Goal: Information Seeking & Learning: Check status

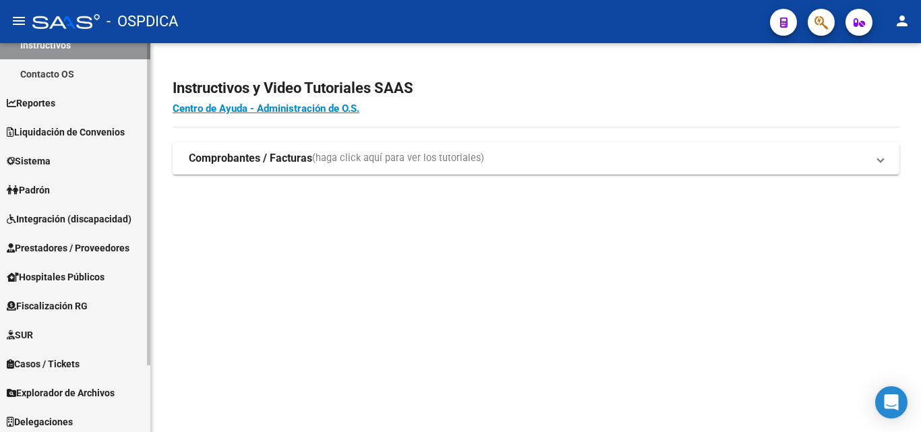
scroll to position [80, 0]
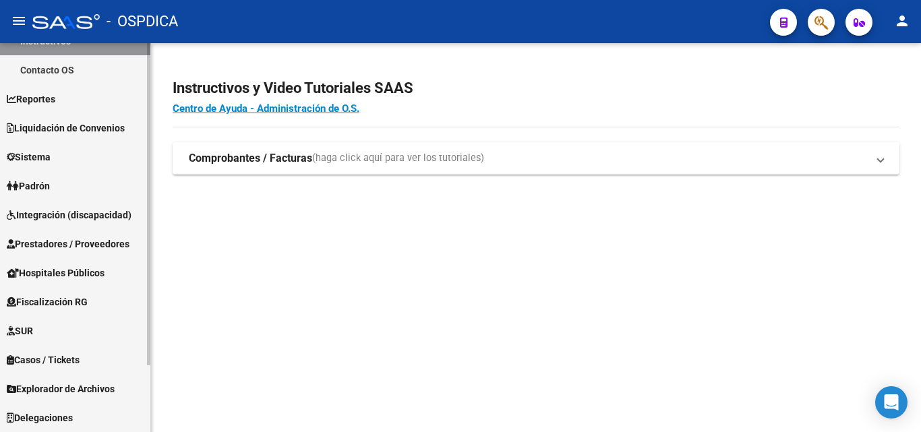
click at [59, 187] on link "Padrón" at bounding box center [75, 185] width 150 height 29
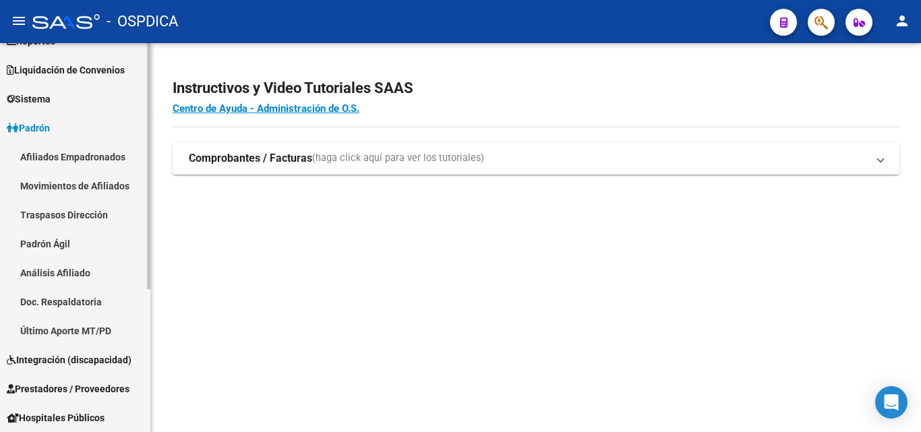
click at [58, 247] on link "Padrón Ágil" at bounding box center [75, 243] width 150 height 29
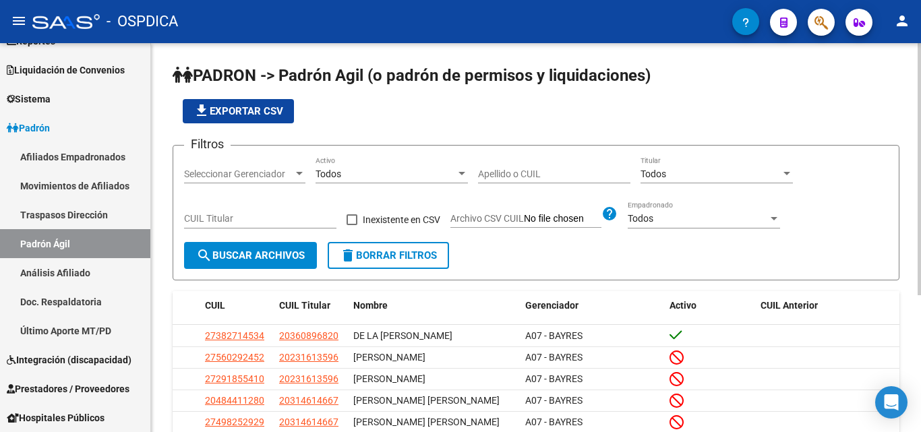
click at [560, 177] on input "Apellido o CUIL" at bounding box center [554, 174] width 152 height 11
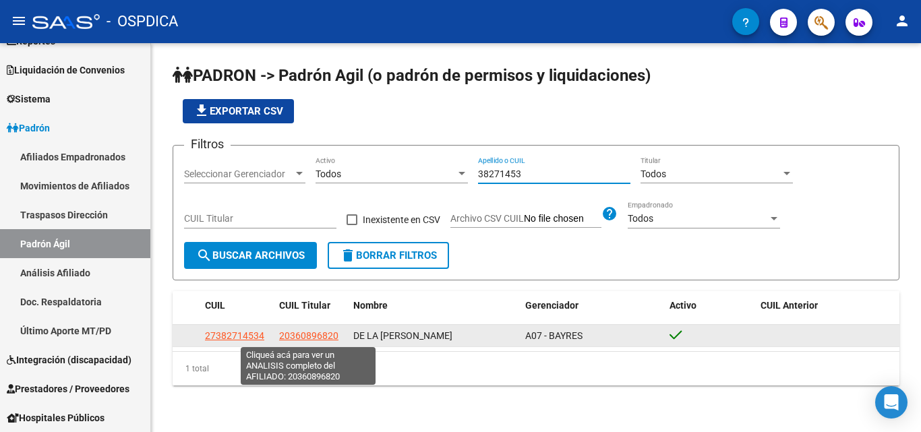
type input "38271453"
click at [290, 335] on span "20360896820" at bounding box center [308, 335] width 59 height 11
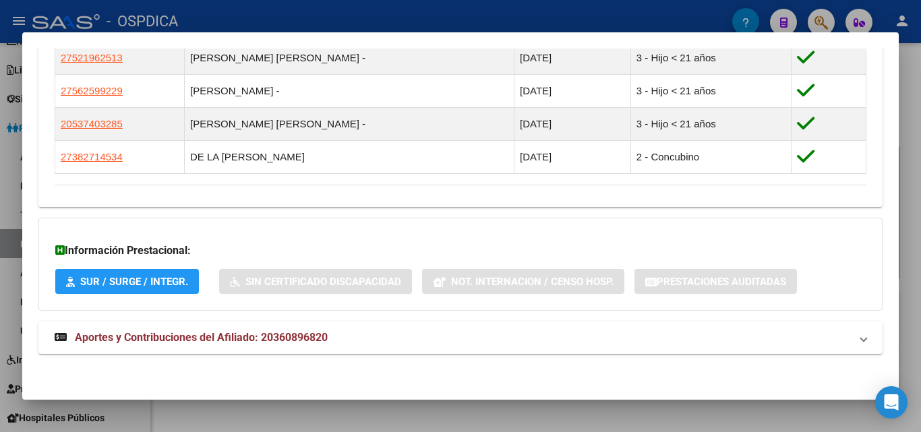
scroll to position [809, 0]
click at [464, 426] on div at bounding box center [460, 216] width 921 height 432
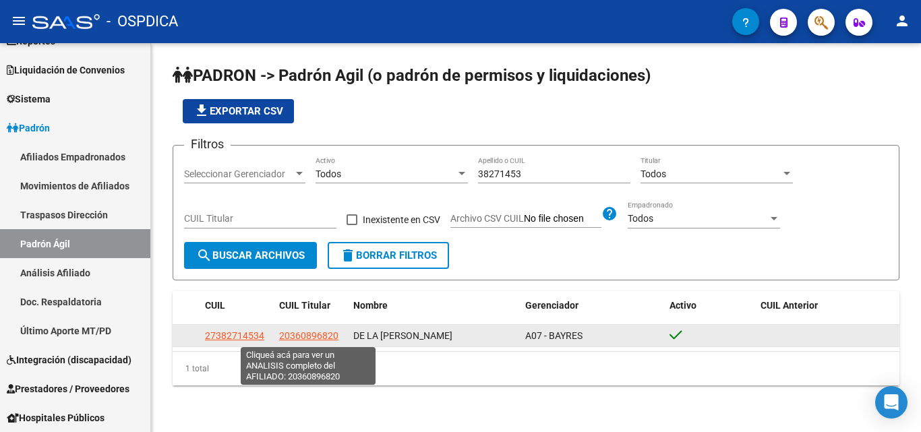
drag, startPoint x: 295, startPoint y: 338, endPoint x: 331, endPoint y: 340, distance: 36.5
click at [331, 340] on span "20360896820" at bounding box center [308, 335] width 59 height 11
copy span "36089682"
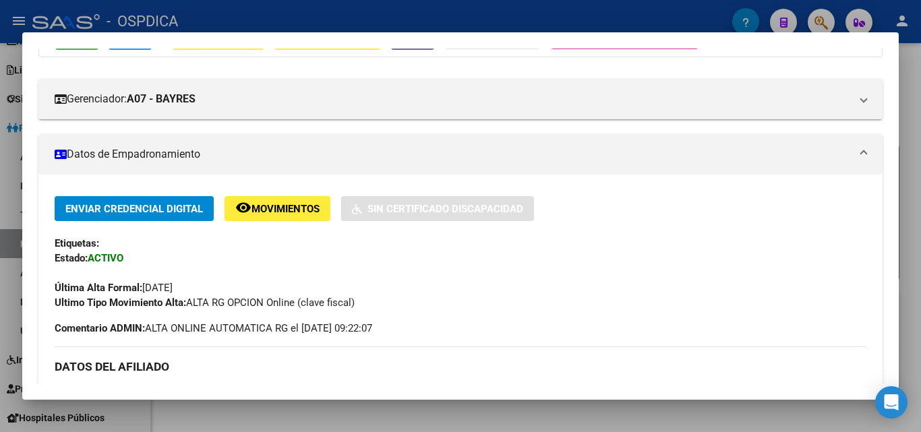
scroll to position [270, 0]
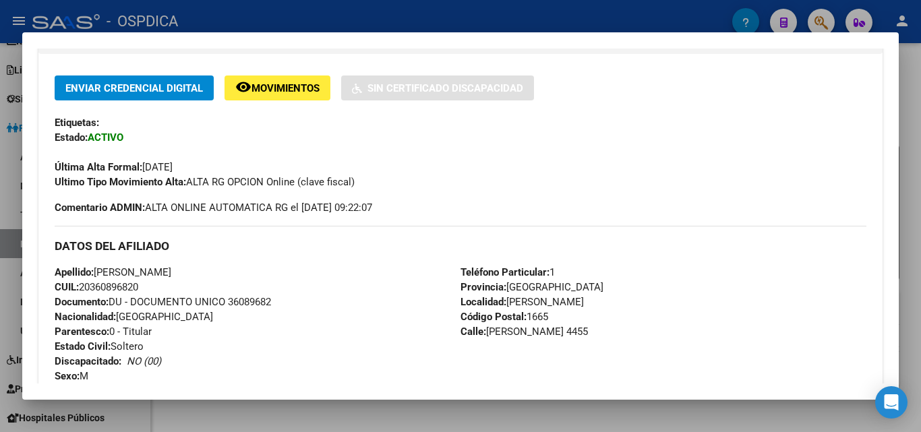
click at [238, 303] on span "Documento: DU - DOCUMENTO UNICO 36089682" at bounding box center [163, 302] width 216 height 12
copy span "36089682"
click at [654, 431] on div at bounding box center [460, 216] width 921 height 432
